Goal: Information Seeking & Learning: Learn about a topic

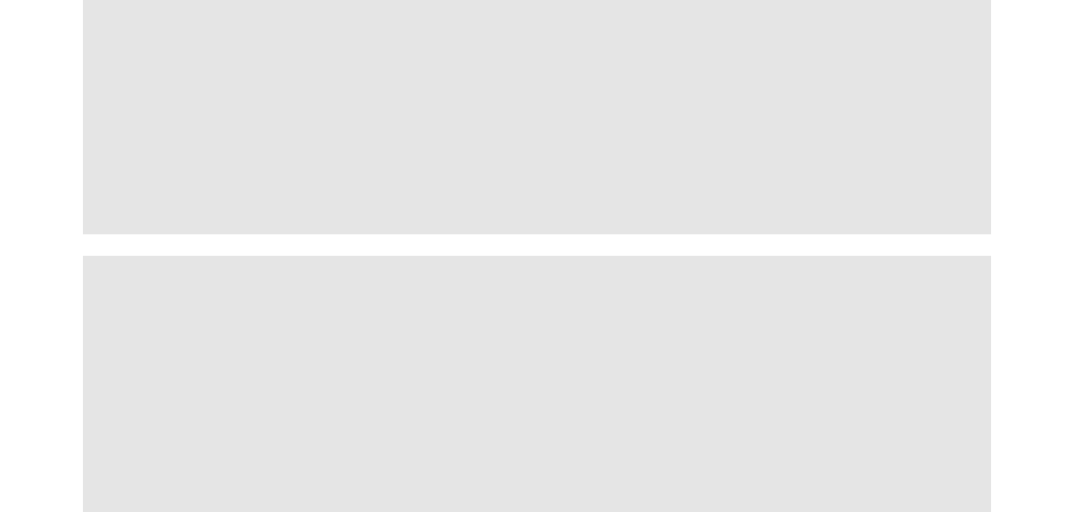
scroll to position [2057, 0]
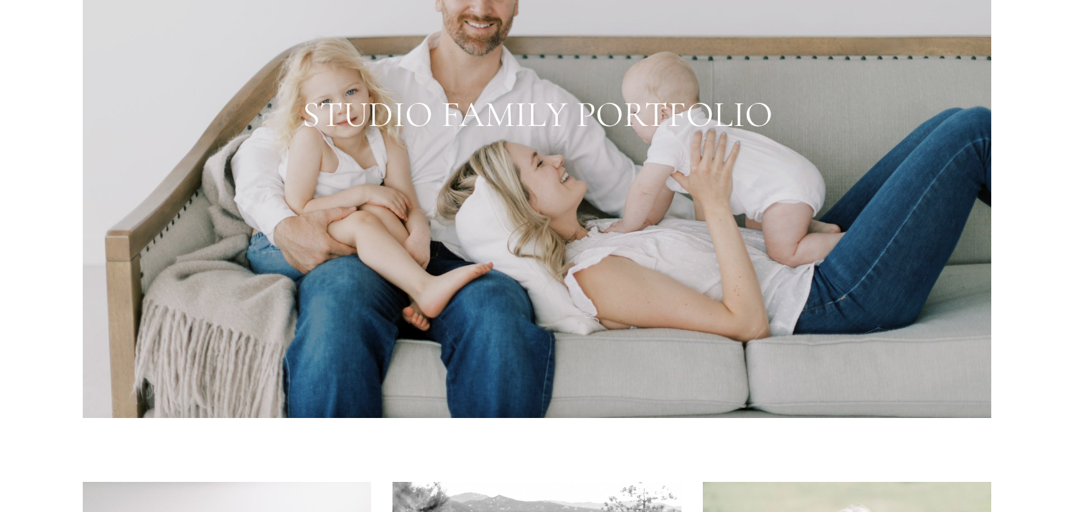
click at [500, 113] on div at bounding box center [537, 116] width 909 height 606
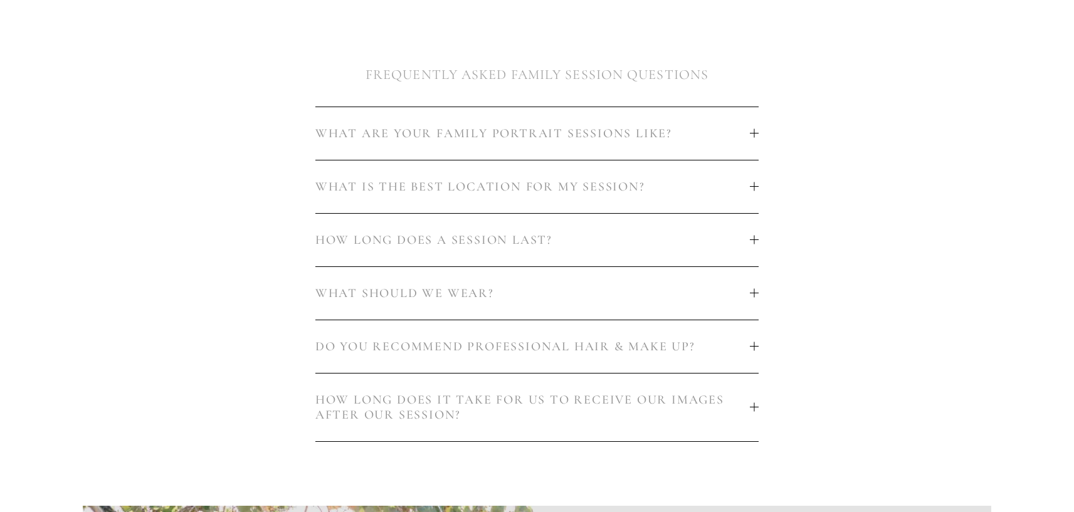
scroll to position [122, 0]
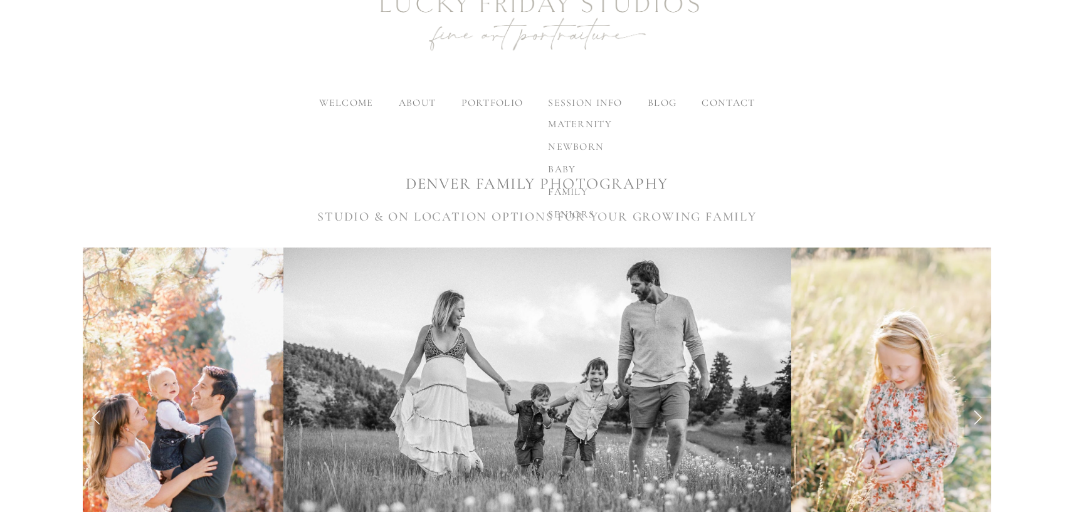
click at [567, 191] on span "family" at bounding box center [568, 192] width 40 height 13
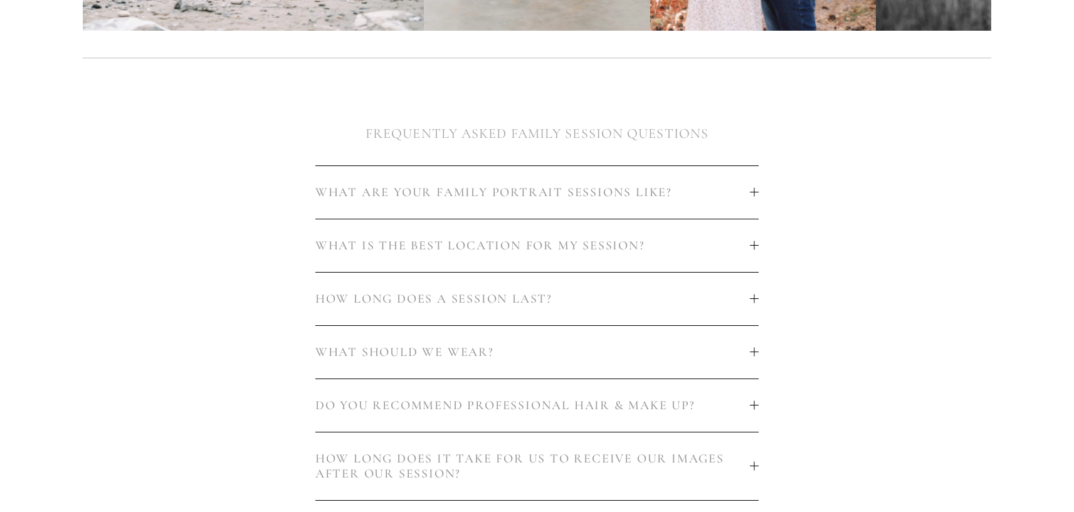
scroll to position [680, 0]
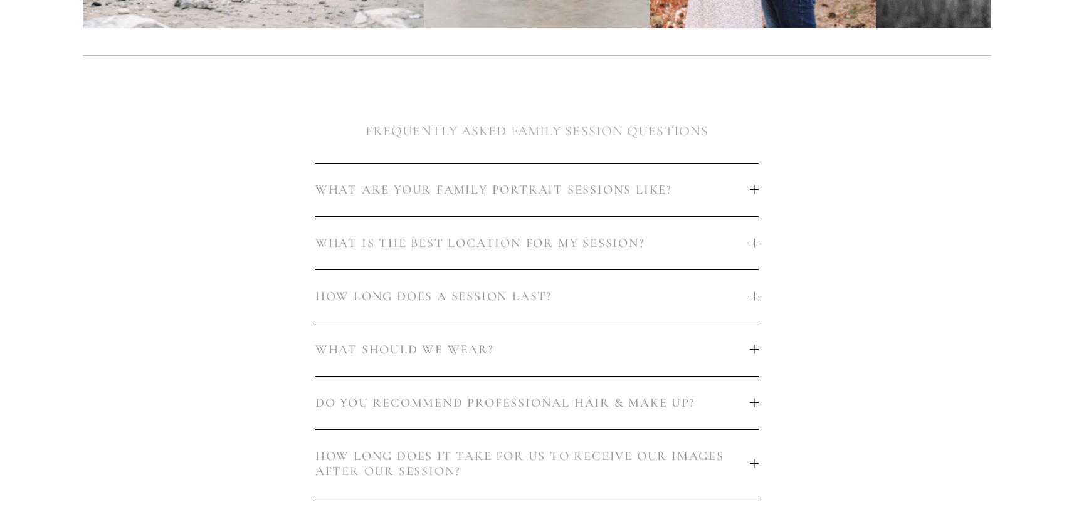
click at [577, 193] on span "WHAT ARE YOUR FAMILY PORTRAIT SESSIONS LIKE?" at bounding box center [532, 189] width 435 height 15
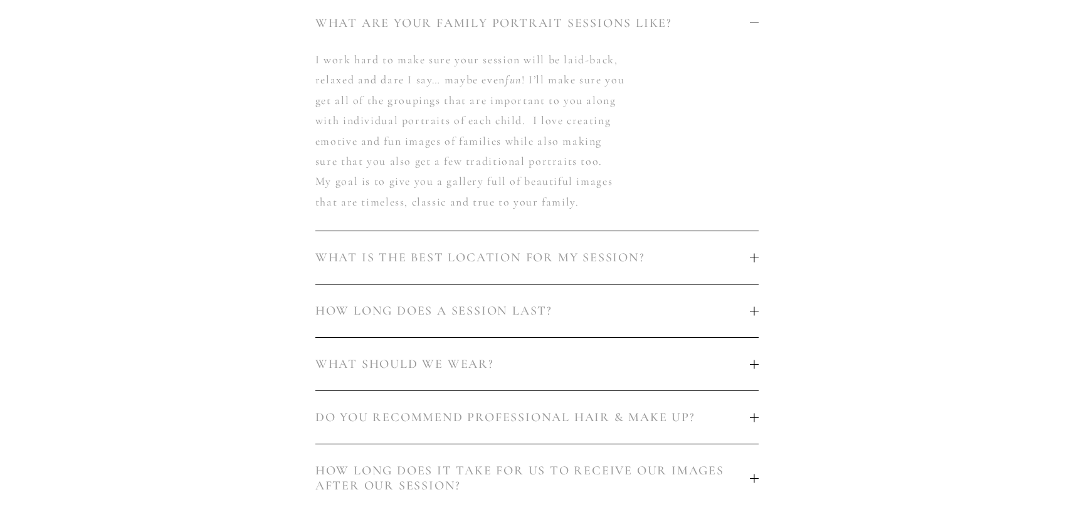
scroll to position [994, 0]
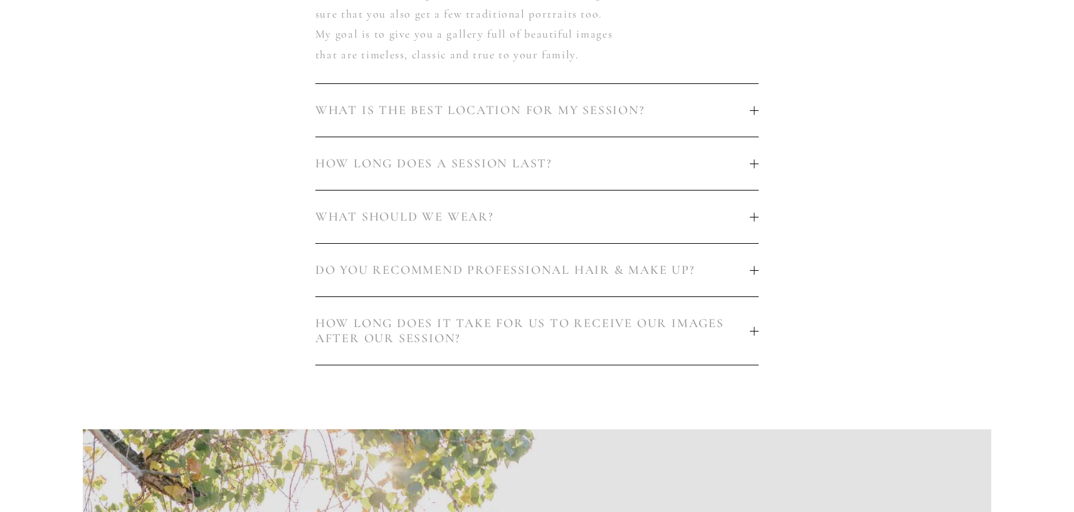
click at [517, 227] on button "WHAT SHOULD WE WEAR?" at bounding box center [536, 217] width 443 height 53
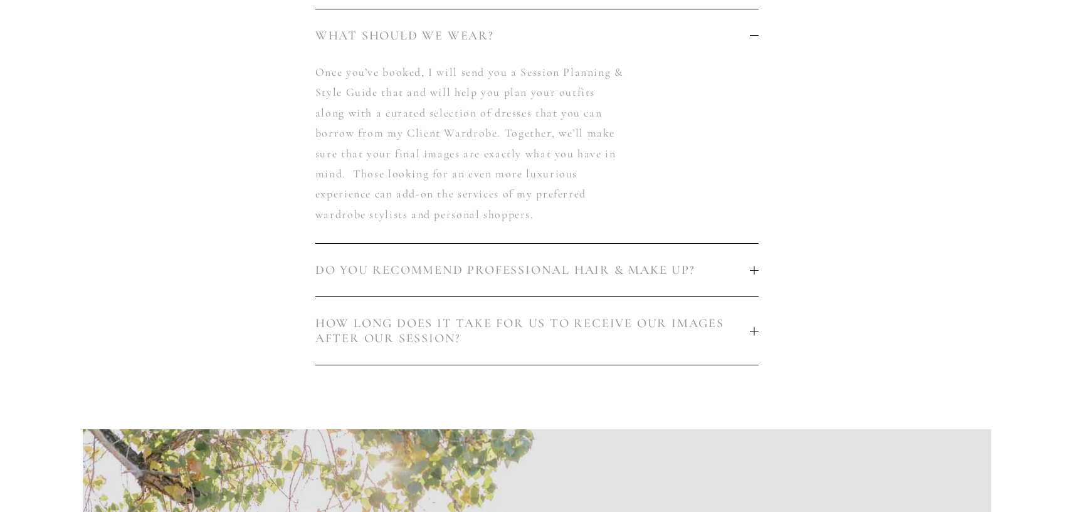
click at [426, 264] on span "DO YOU RECOMMEND PROFESSIONAL HAIR & MAKE UP?" at bounding box center [532, 270] width 435 height 15
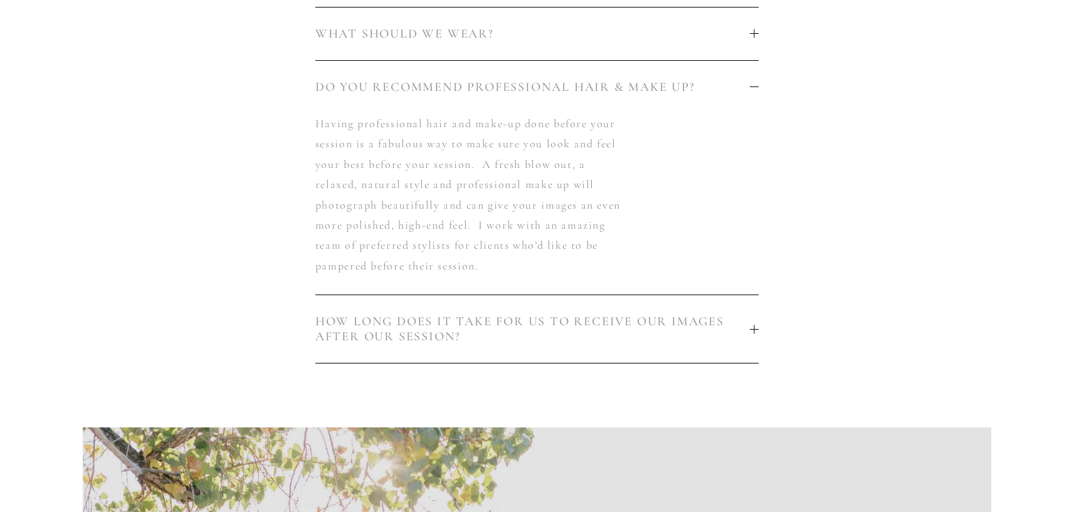
scroll to position [997, 0]
click at [555, 322] on span "HOW LONG DOES IT TAKE FOR US TO RECEIVE OUR IMAGES AFTER OUR SESSION?" at bounding box center [532, 328] width 435 height 30
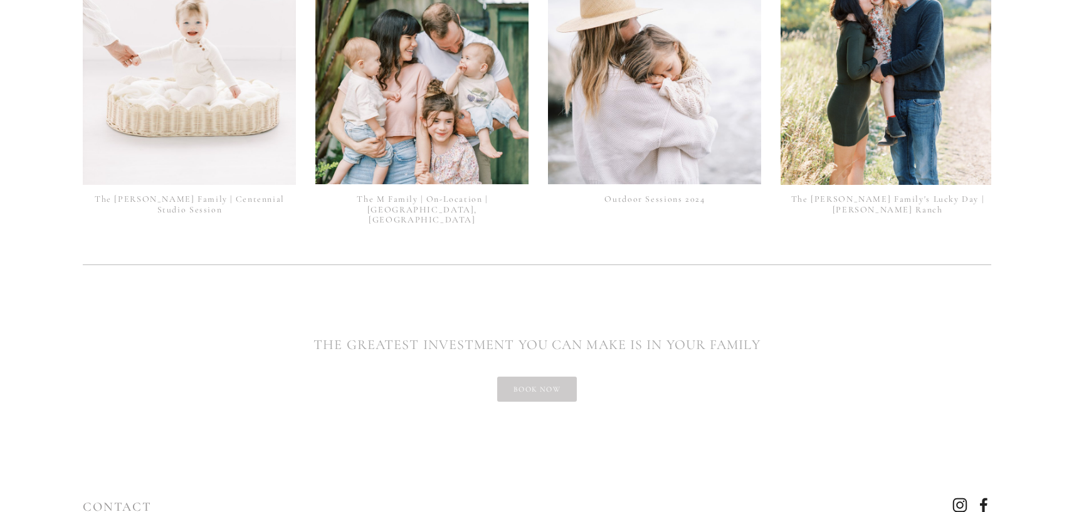
scroll to position [3477, 0]
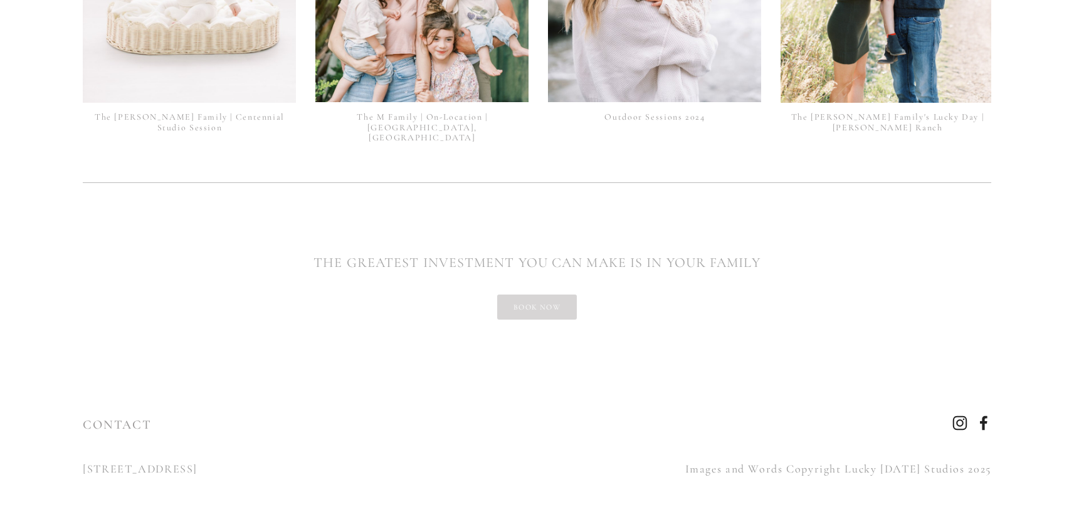
click at [530, 300] on link "book now" at bounding box center [537, 307] width 80 height 25
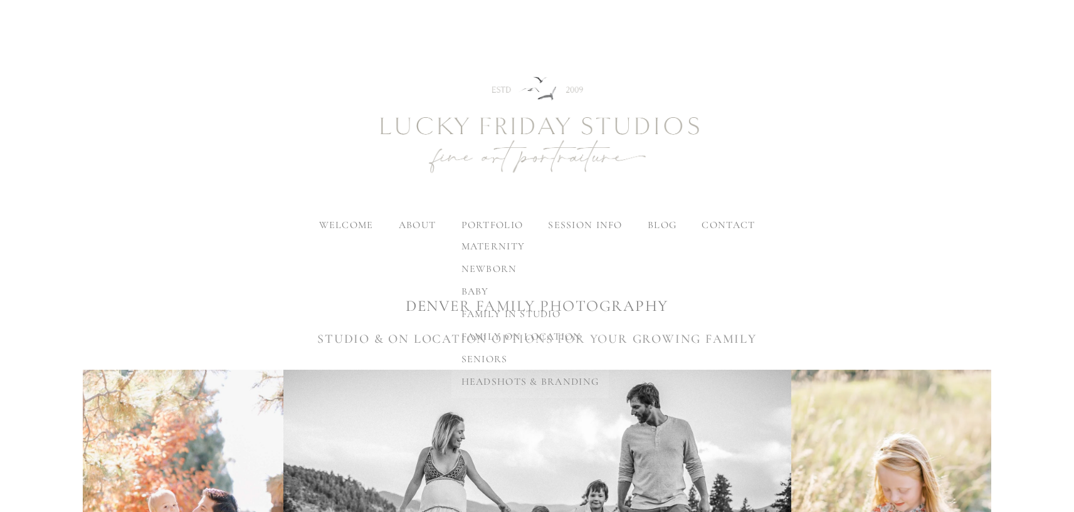
click at [485, 334] on span "family on location" at bounding box center [521, 336] width 120 height 13
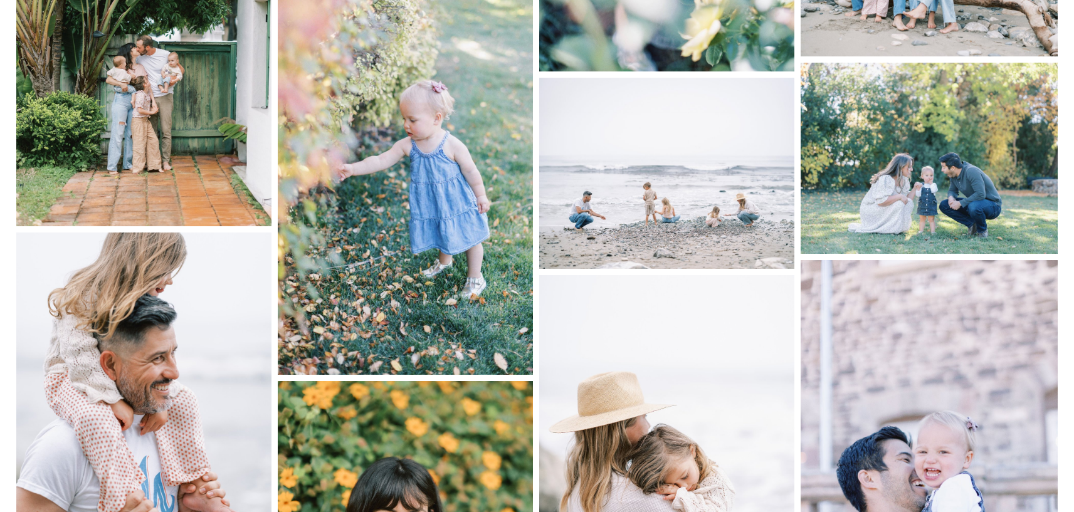
scroll to position [153, 0]
